Goal: Find contact information

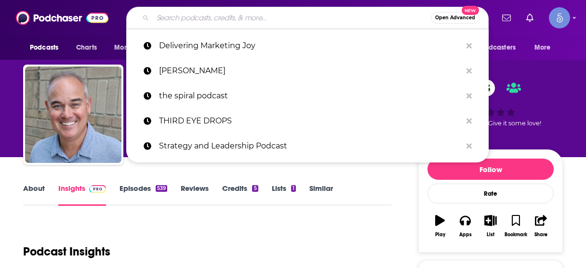
scroll to position [39, 0]
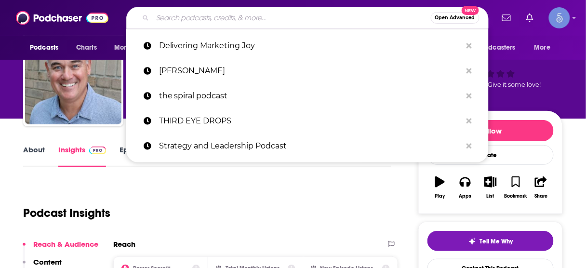
type input "ROI's Into the Corner Office"
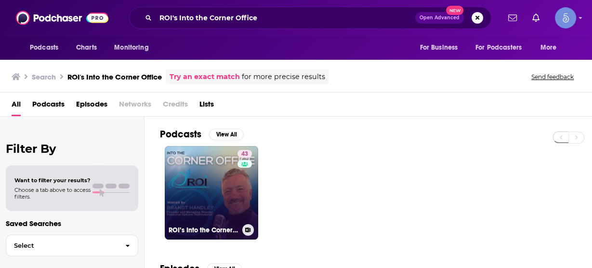
click at [211, 179] on link "43 ROI’s Into the Corner Office Podcast: Powerhouse Middle Market CEOs Telling …" at bounding box center [211, 192] width 93 height 93
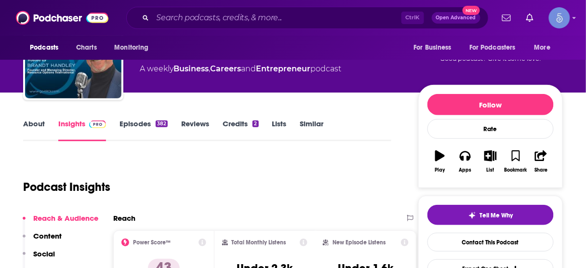
scroll to position [116, 0]
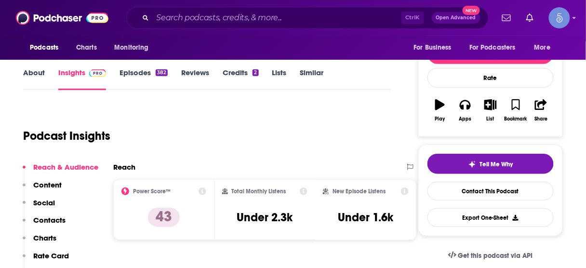
click at [58, 223] on p "Contacts" at bounding box center [49, 219] width 32 height 9
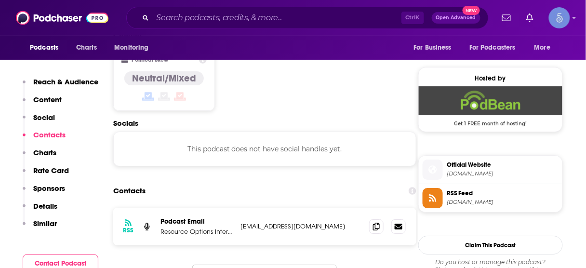
scroll to position [752, 0]
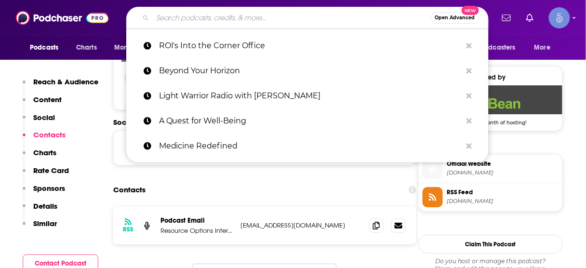
click at [306, 20] on input "Search podcasts, credits, & more..." at bounding box center [292, 17] width 278 height 15
paste input "Product Mastery Now for Product Managers, Leaders, and Innovators"
type input "Product Mastery Now for Product Managers, Leaders, and Innovators"
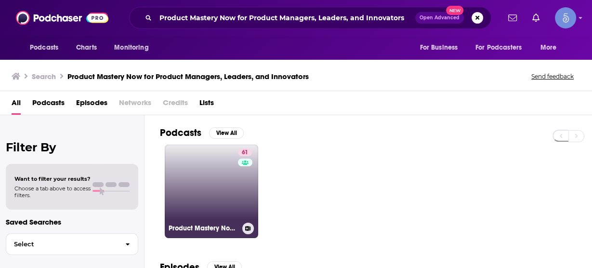
click at [217, 186] on link "61 Product Mastery Now for Product Managers, Leaders, and Innovators" at bounding box center [211, 191] width 93 height 93
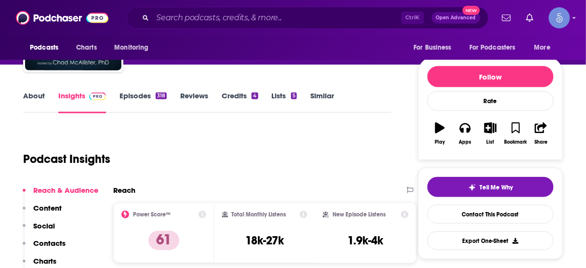
scroll to position [116, 0]
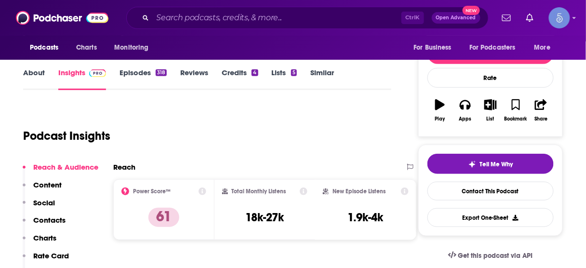
click at [59, 220] on p "Contacts" at bounding box center [49, 219] width 32 height 9
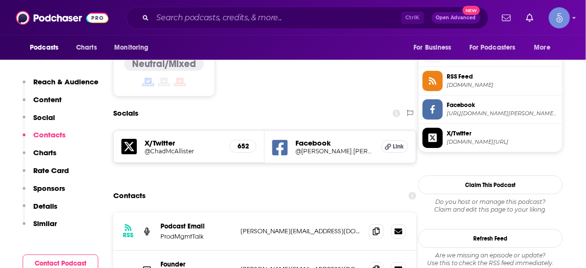
scroll to position [782, 0]
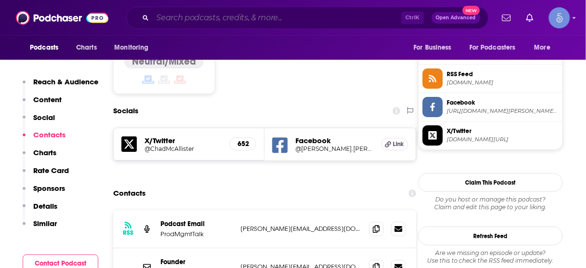
click at [294, 23] on input "Search podcasts, credits, & more..." at bounding box center [277, 17] width 249 height 15
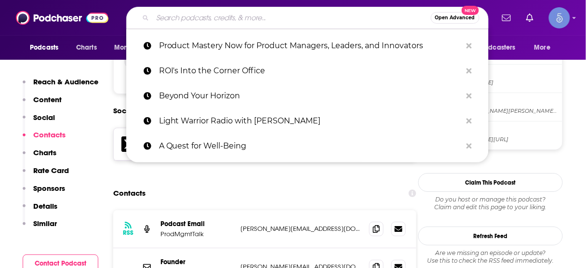
paste input "The [PERSON_NAME] Show on Innovation & Leadership"
type input "The [PERSON_NAME] Show on Innovation & Leadership"
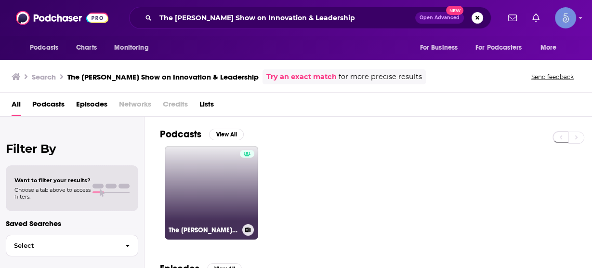
click at [213, 178] on link "The [PERSON_NAME] Show on Innovation & Leadership" at bounding box center [211, 192] width 93 height 93
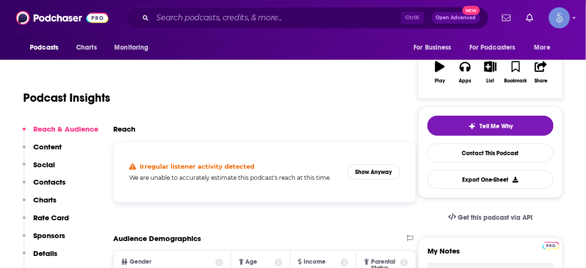
scroll to position [231, 0]
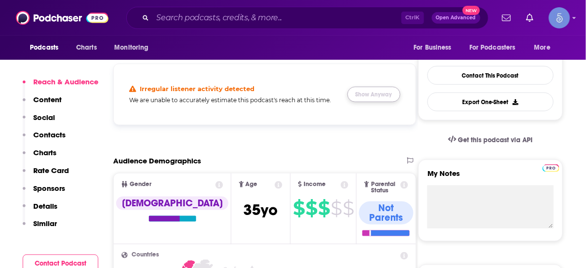
click at [366, 94] on button "Show Anyway" at bounding box center [373, 94] width 53 height 15
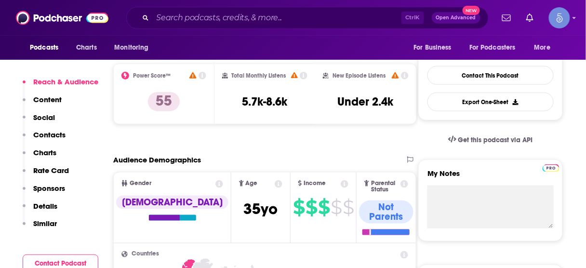
click at [54, 137] on p "Contacts" at bounding box center [49, 134] width 32 height 9
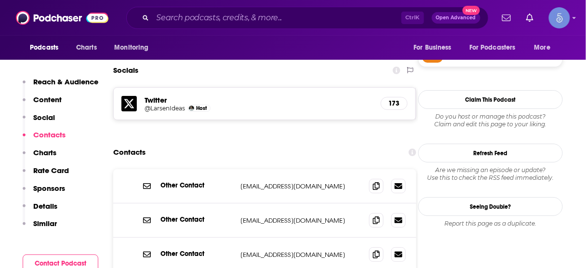
scroll to position [821, 0]
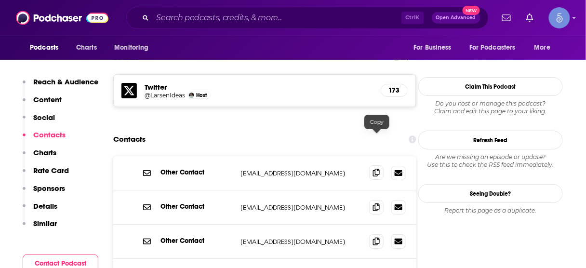
click at [376, 169] on icon at bounding box center [376, 173] width 7 height 8
